Goal: Check status

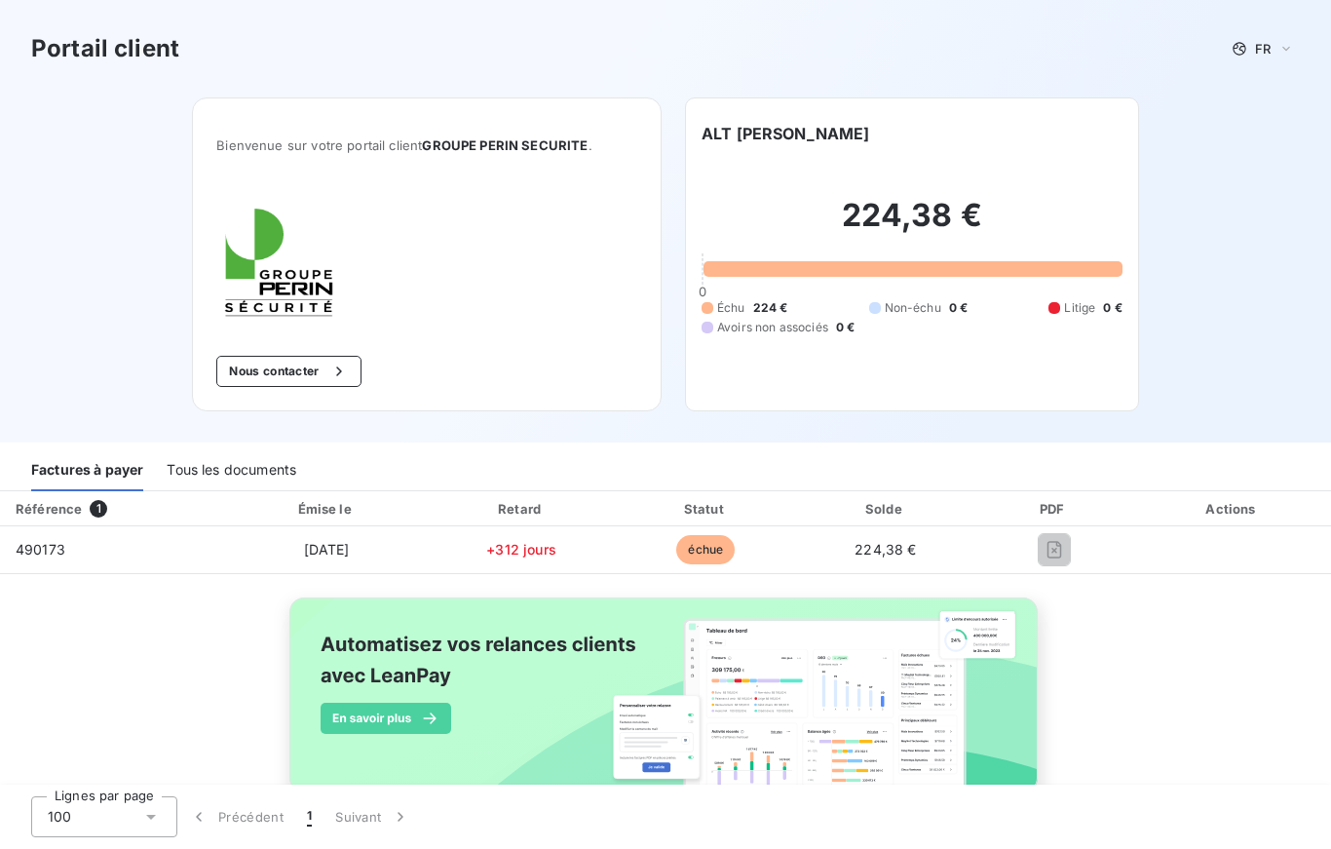
click at [876, 348] on div "224,38 € 0 Échu 224 € Non-échu 0 € Litige 0 € Avoirs non associés 0 €" at bounding box center [912, 266] width 421 height 242
click at [847, 241] on h2 "224,38 €" at bounding box center [912, 225] width 421 height 58
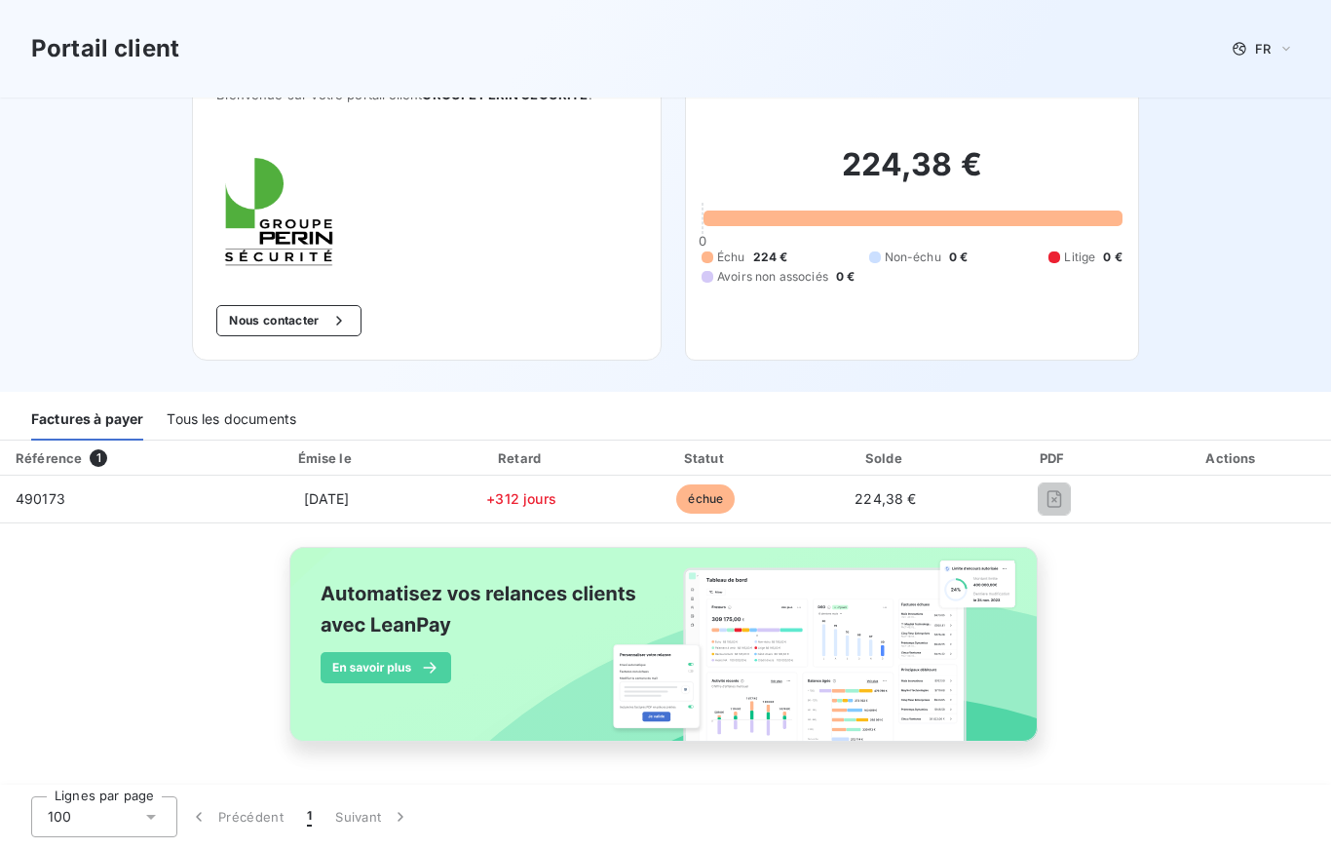
scroll to position [51, 0]
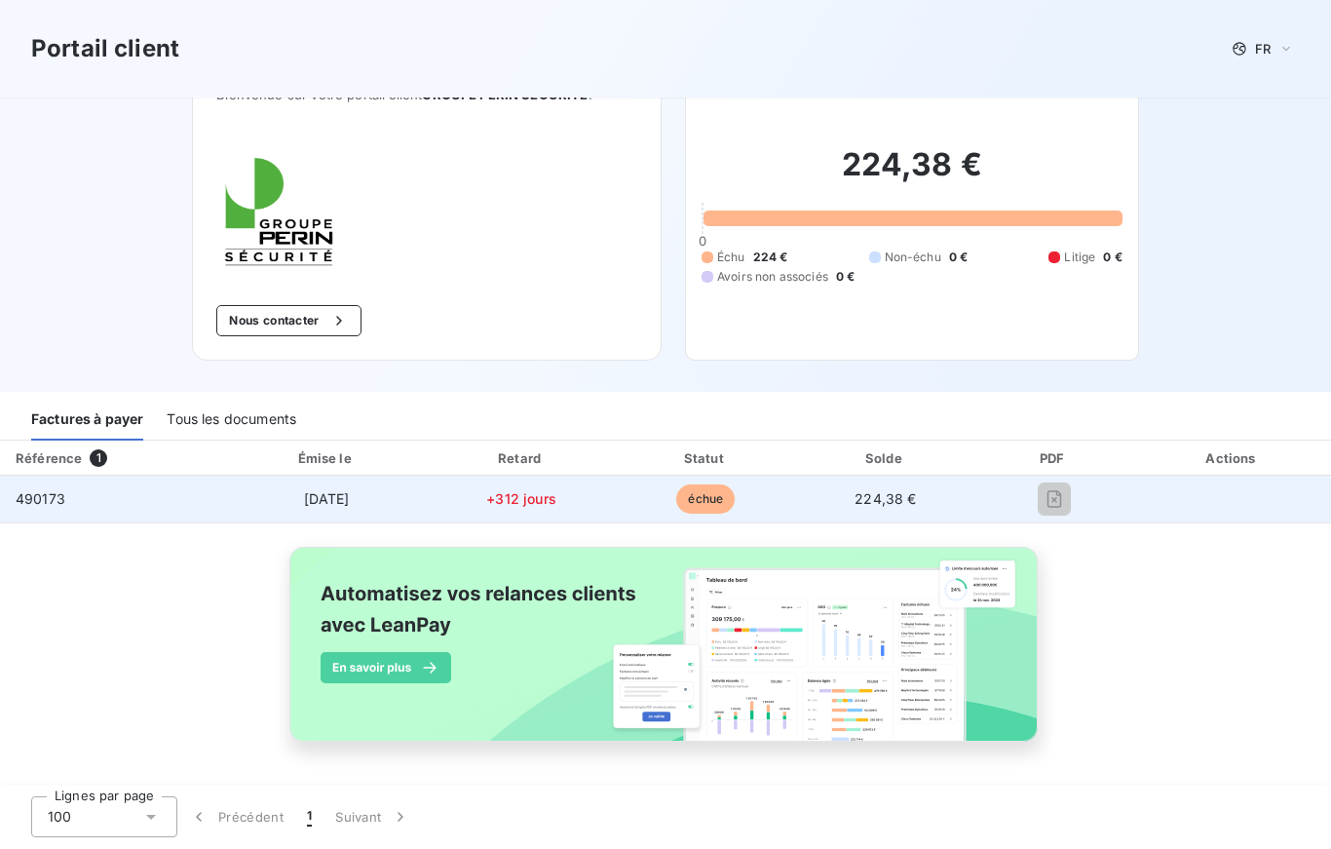
click at [43, 506] on span "490173" at bounding box center [41, 498] width 50 height 17
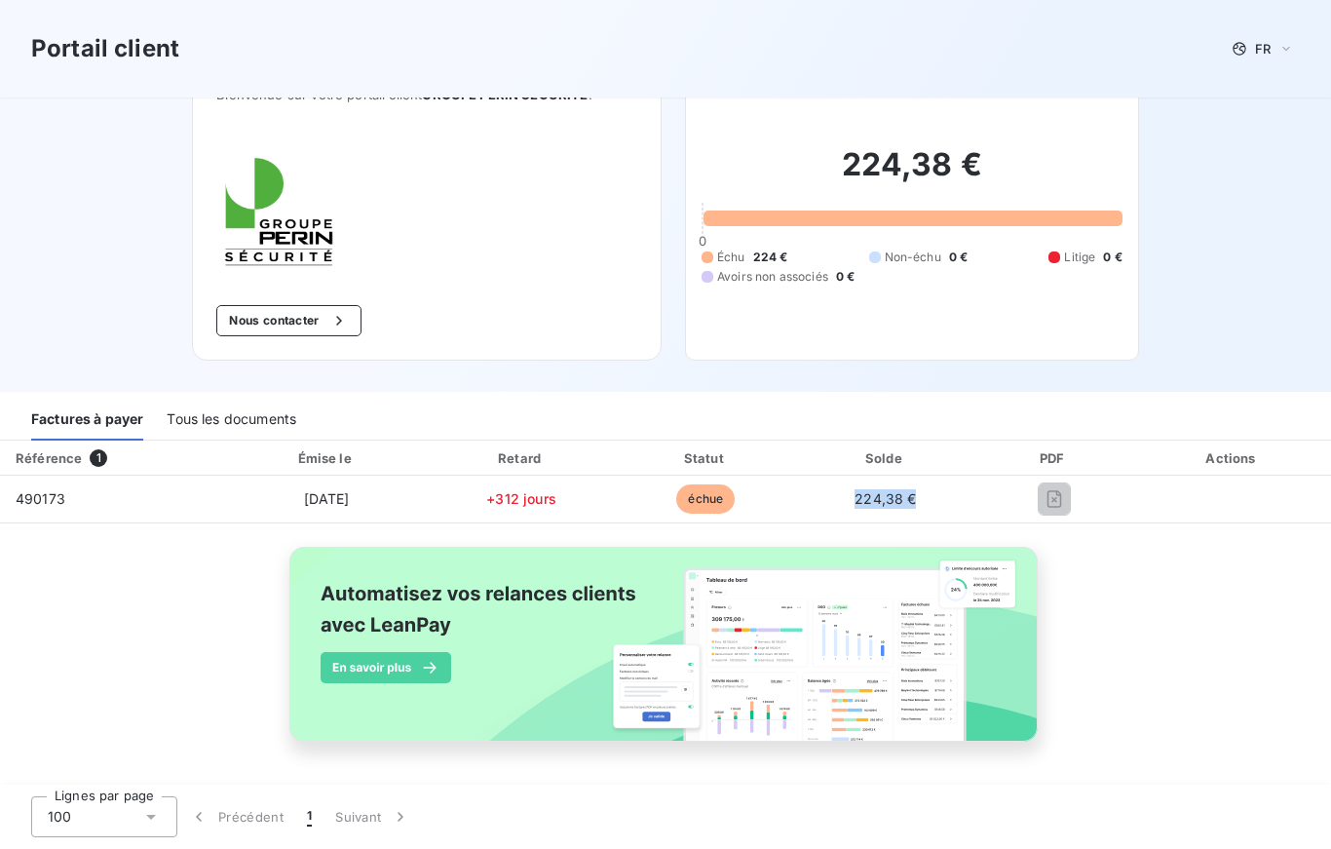
click at [1118, 588] on div "Référence 1 Émise le Retard Statut Solde PDF Actions 490173 [DATE] +312 jours é…" at bounding box center [665, 613] width 1331 height 346
